Goal: Task Accomplishment & Management: Complete application form

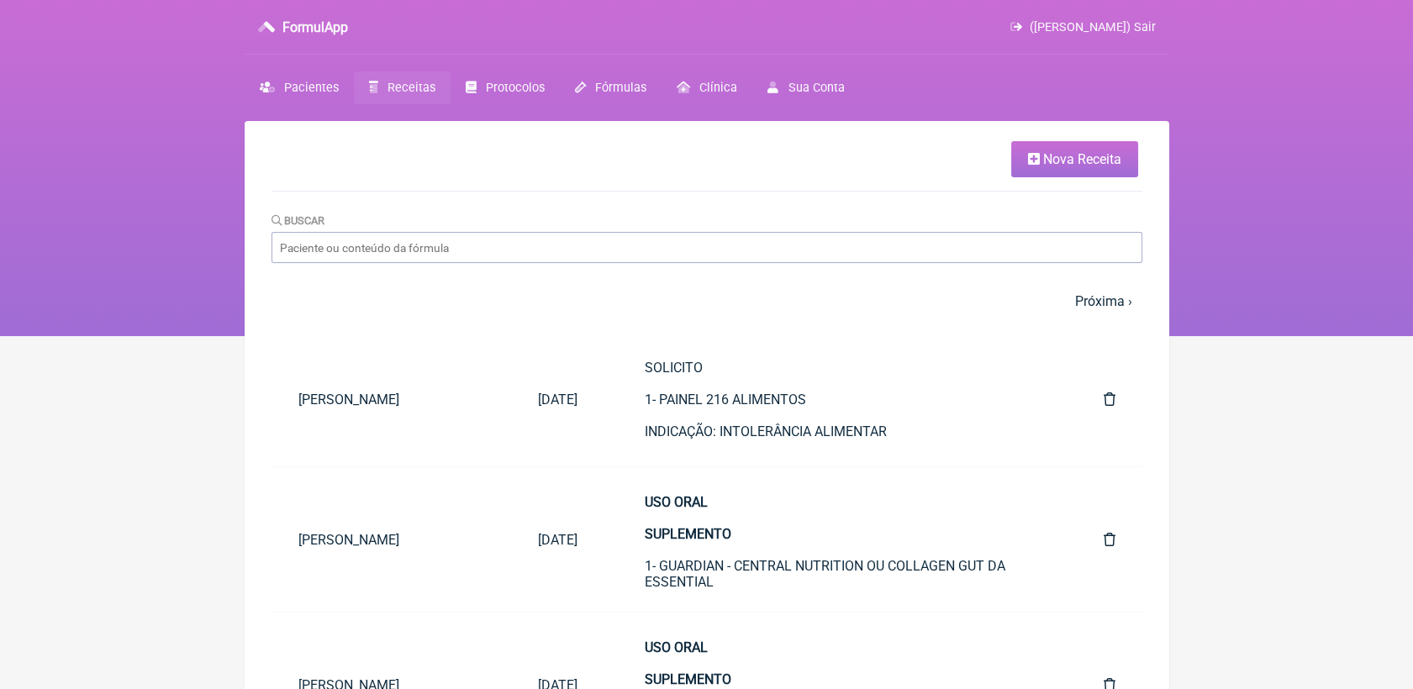
click at [1037, 166] on link "Nova Receita" at bounding box center [1074, 159] width 127 height 36
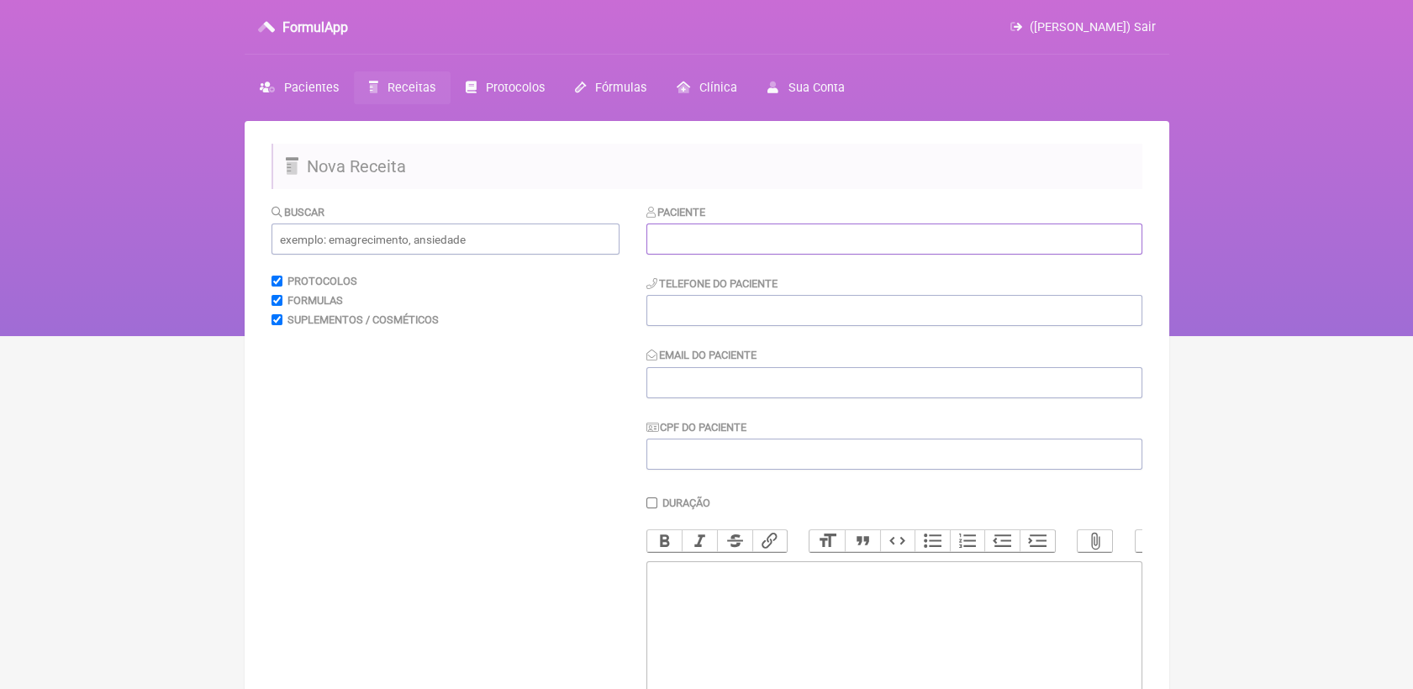
click at [908, 233] on input "text" at bounding box center [894, 239] width 496 height 31
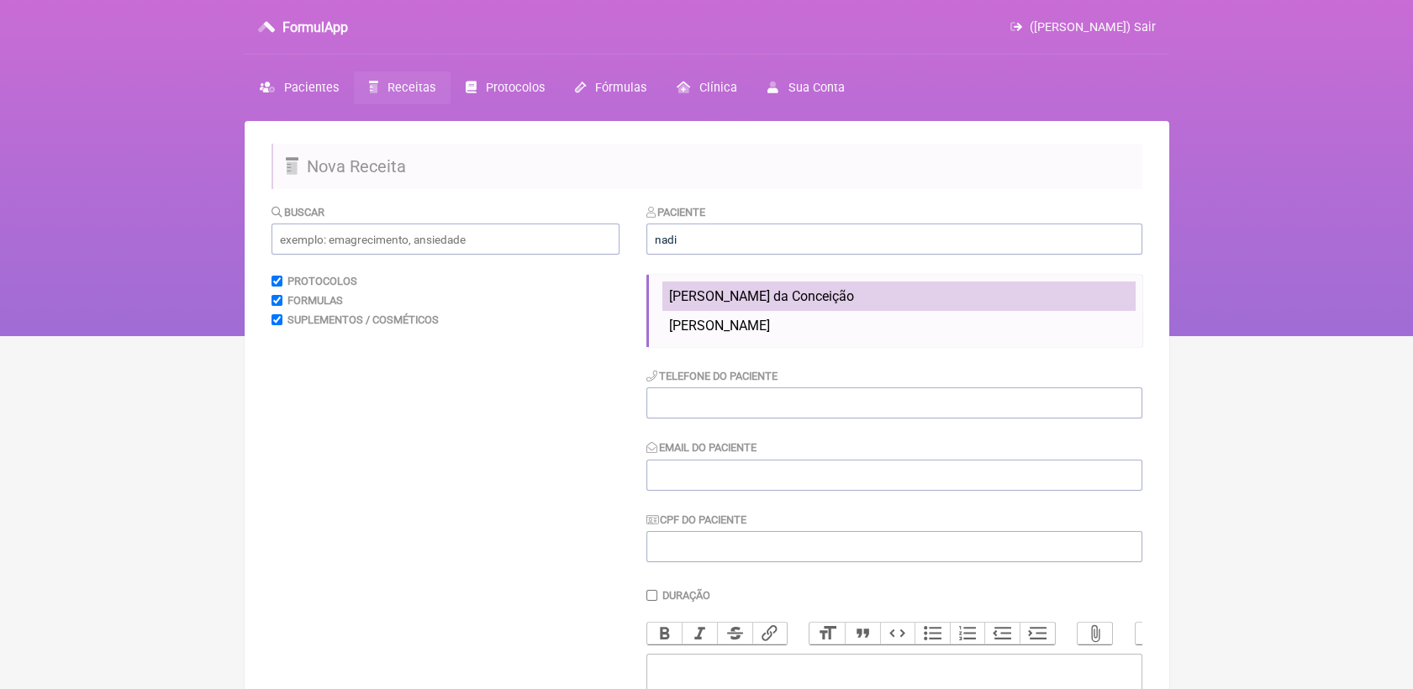
click at [883, 299] on li "Nádia Luana Cardoso da Conceição" at bounding box center [898, 296] width 473 height 29
type input "Nádia Luana Cardoso da Conceição"
type input "21 99830-3107"
type input "nadiacardoso77@gmail.com"
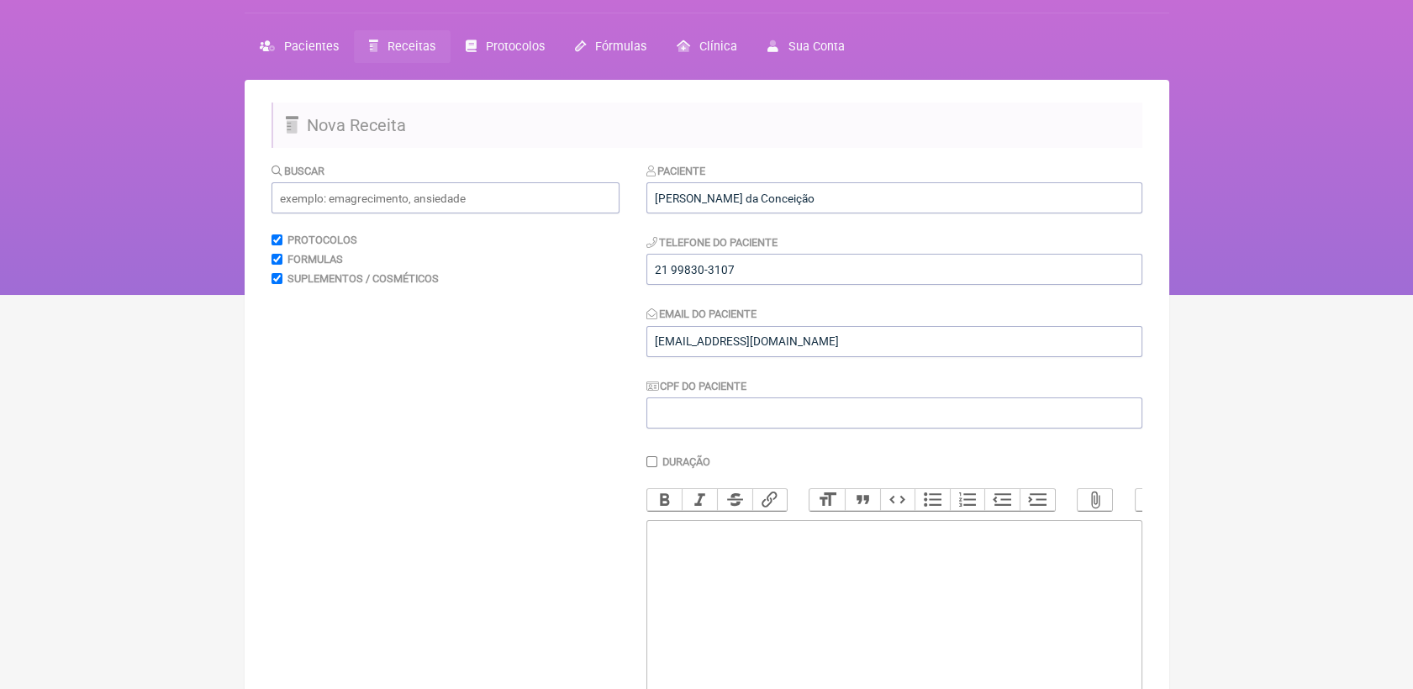
scroll to position [93, 0]
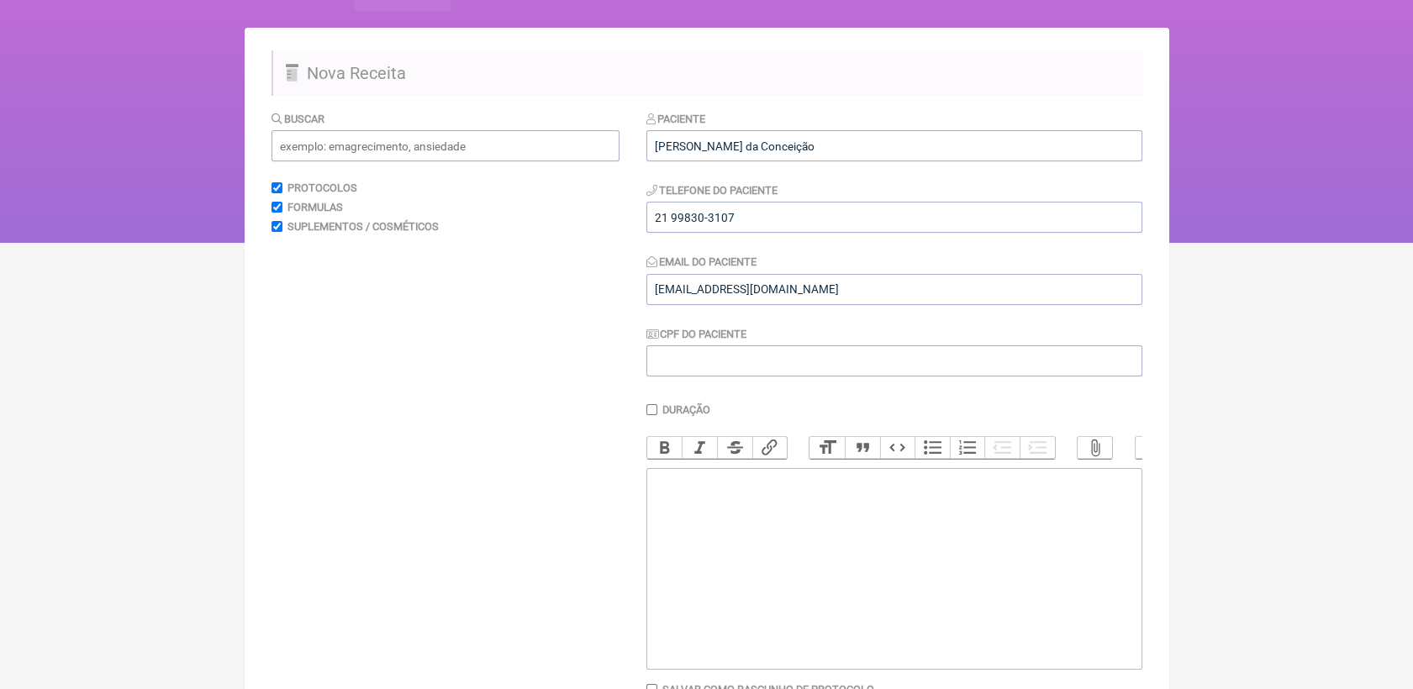
click at [719, 503] on trix-editor at bounding box center [894, 569] width 496 height 202
type trix-editor "<div>USO INJETÁVEL&nbsp;<br><br>1 - BAC VAS - 6 DOSES<br>1 APLICAÇÃO A CADA 8 S…"
drag, startPoint x: 657, startPoint y: 498, endPoint x: 789, endPoint y: 530, distance: 135.8
click at [789, 530] on div "USO INJETÁVEL 1 - BAC VAS - 6 DOSES 1 APLICAÇÃO A CADA 8 SEMANAS." at bounding box center [893, 506] width 477 height 64
click at [670, 454] on button "Bold" at bounding box center [664, 448] width 35 height 22
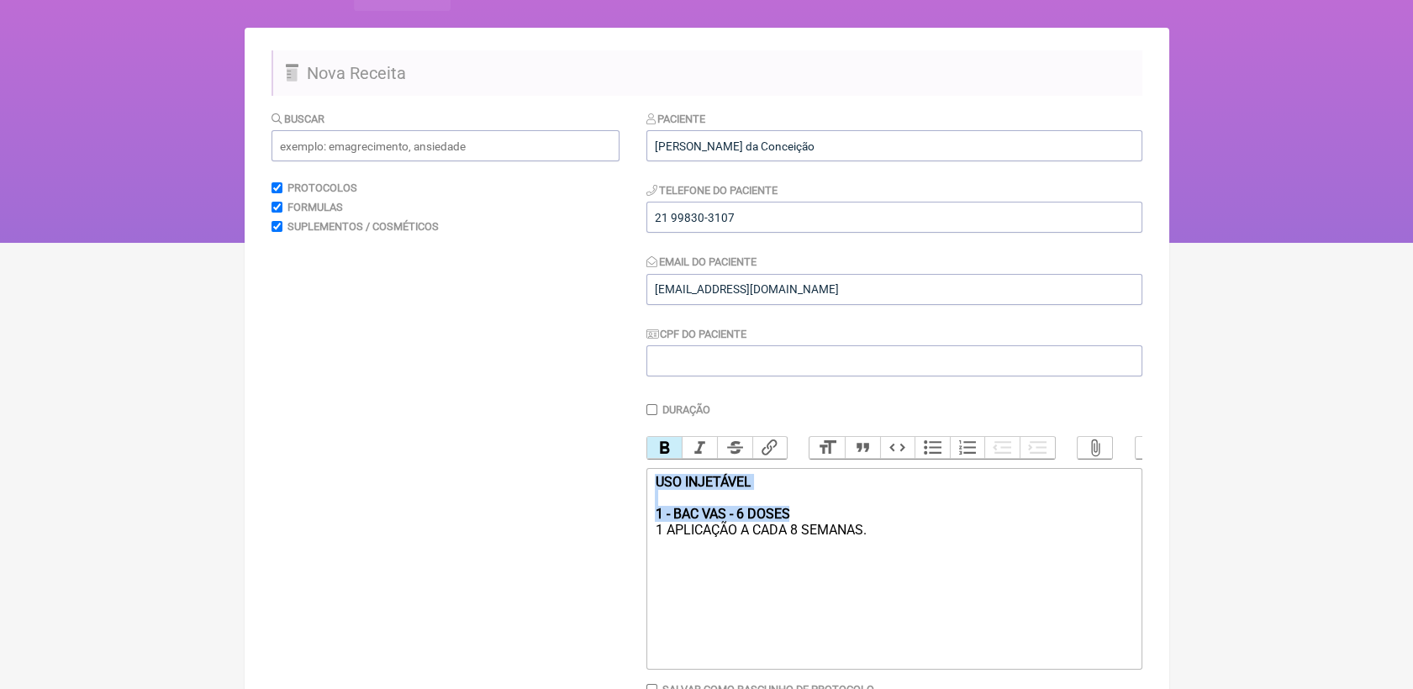
click at [817, 502] on div "USO INJETÁVEL 1 - BAC VAS - 6 DOSES 1 APLICAÇÃO A CADA 8 SEMANAS." at bounding box center [893, 506] width 477 height 64
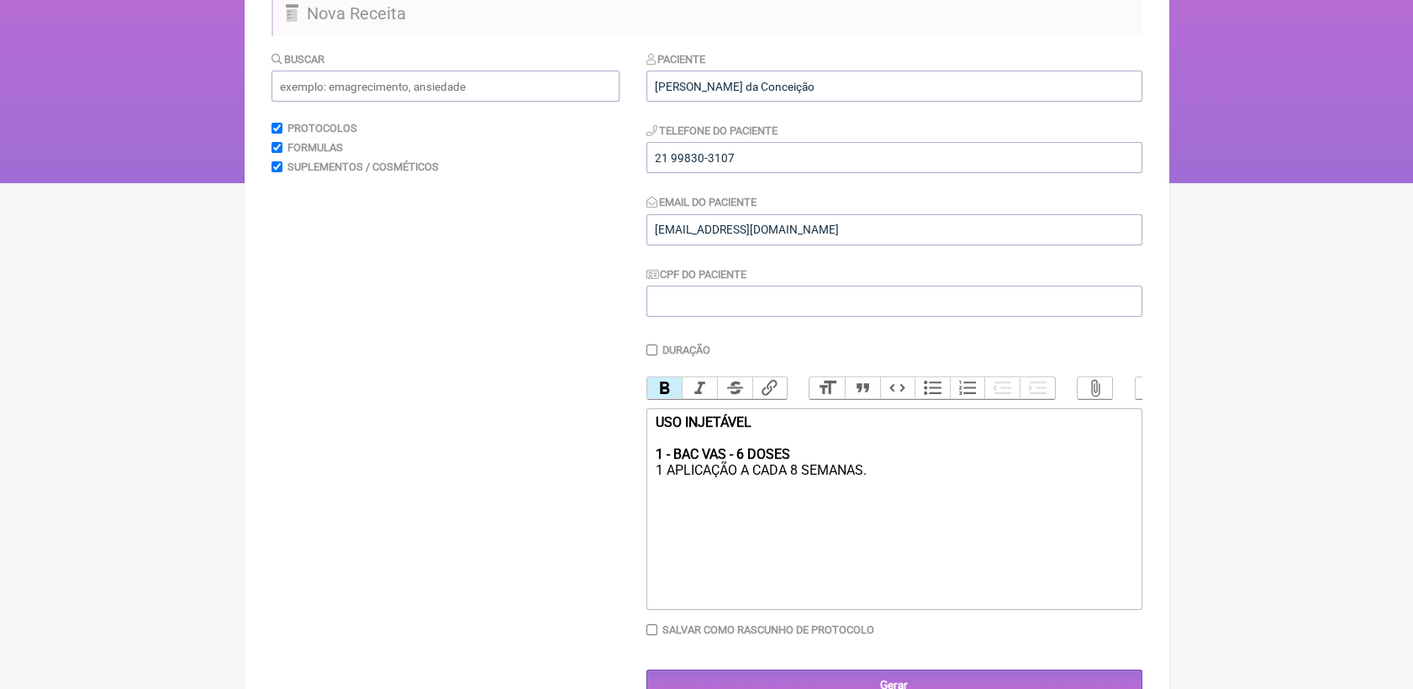
scroll to position [211, 0]
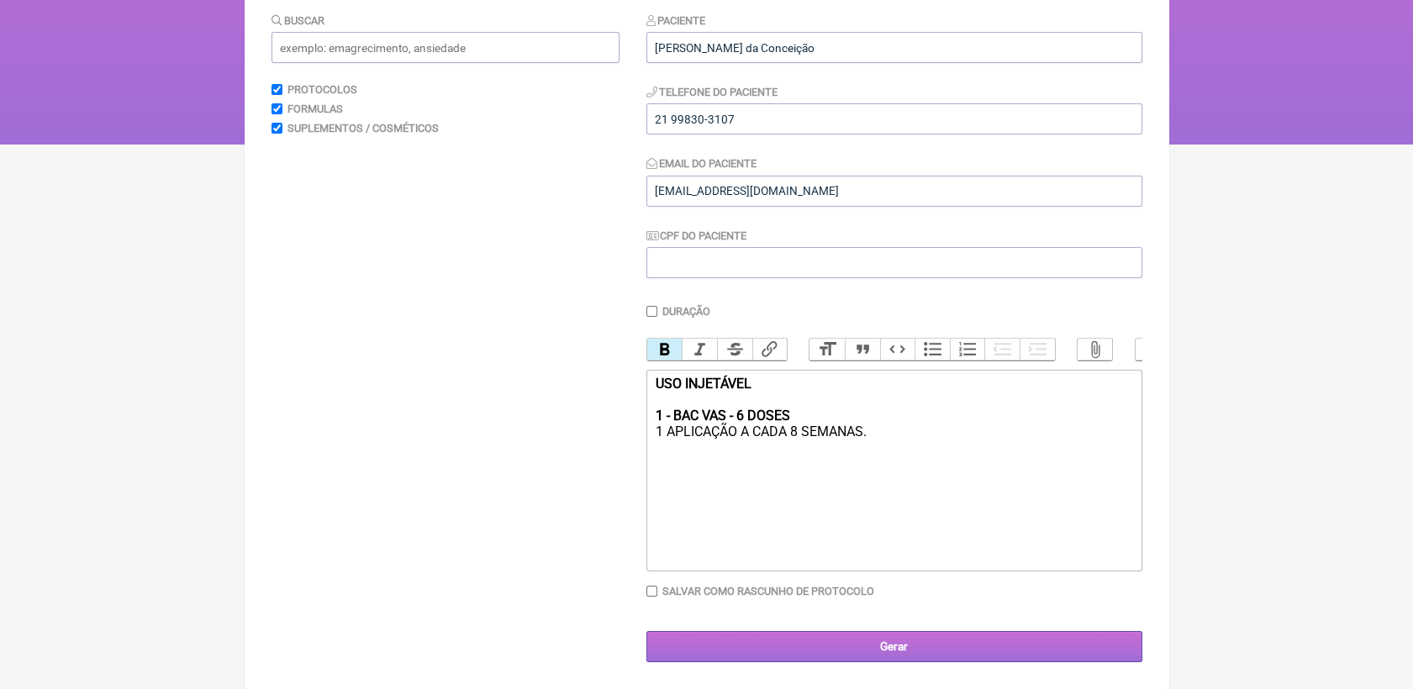
click at [946, 656] on input "Gerar" at bounding box center [894, 646] width 496 height 31
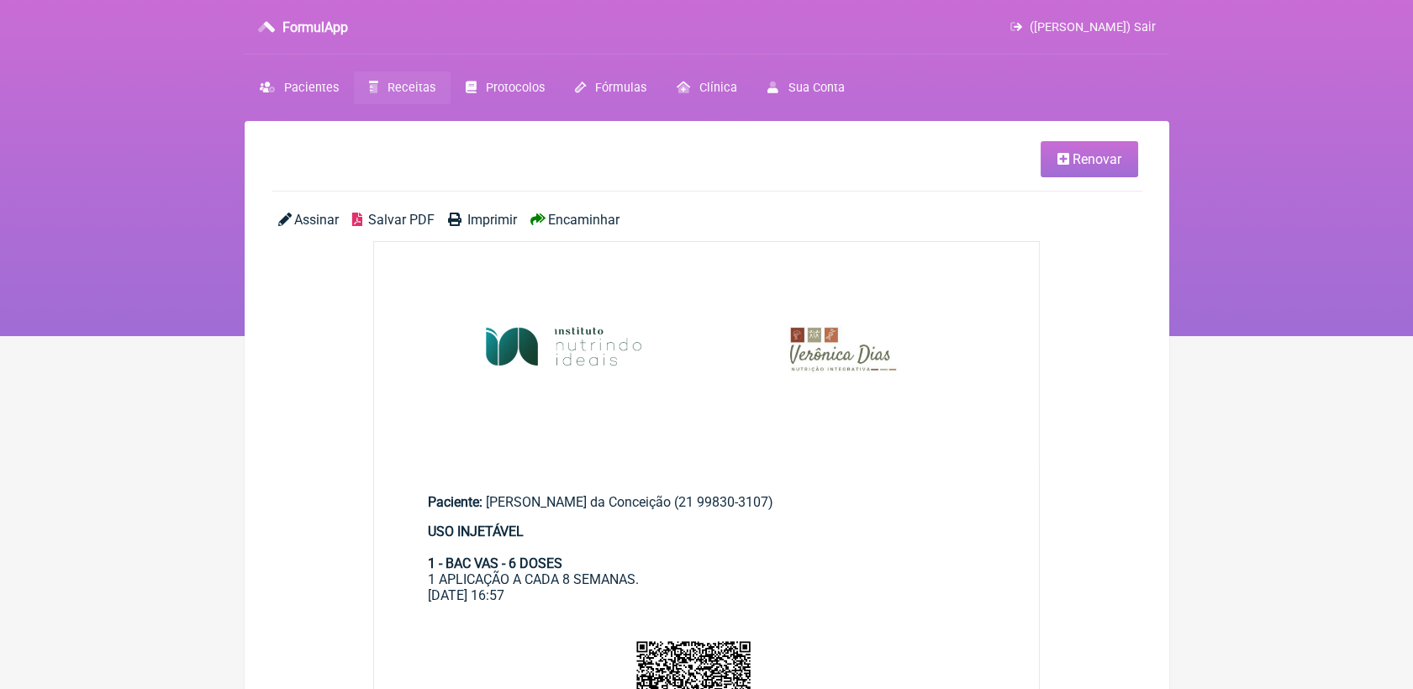
click at [403, 217] on span "Salvar PDF" at bounding box center [401, 220] width 66 height 16
click at [394, 219] on span "Salvar PDF" at bounding box center [401, 220] width 66 height 16
